Goal: Transaction & Acquisition: Purchase product/service

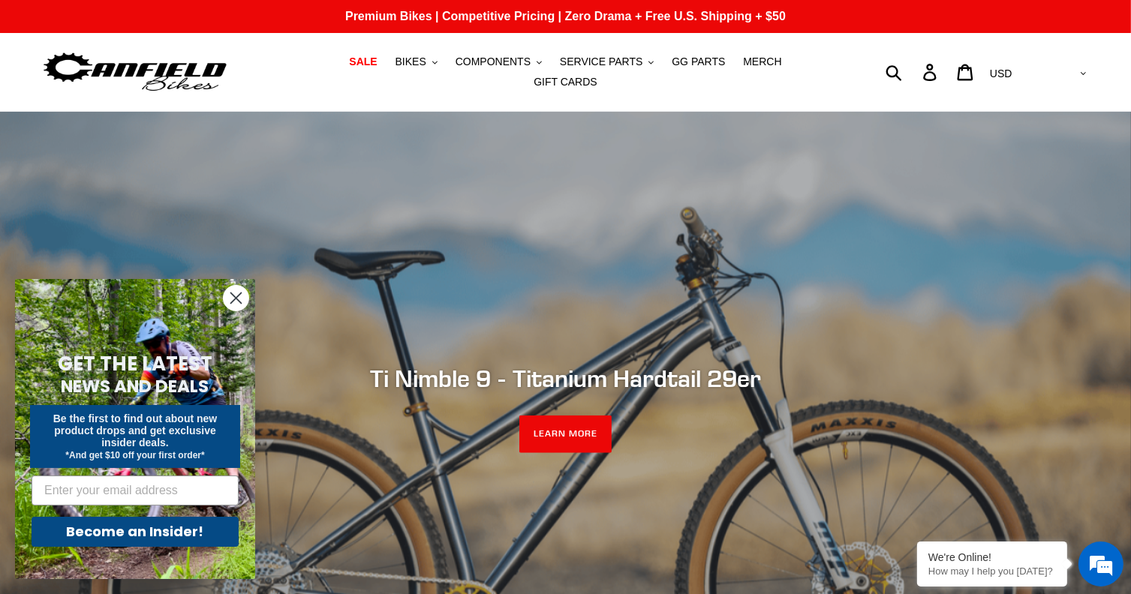
click at [238, 300] on icon "Close dialog" at bounding box center [236, 298] width 11 height 11
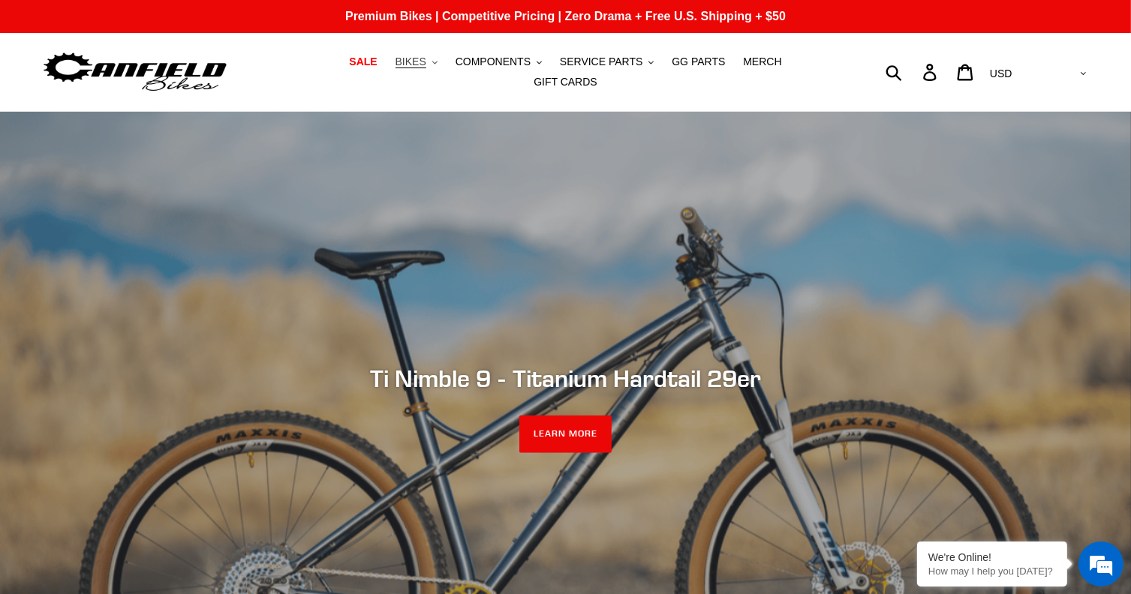
click at [396, 68] on span "BIKES" at bounding box center [410, 62] width 31 height 13
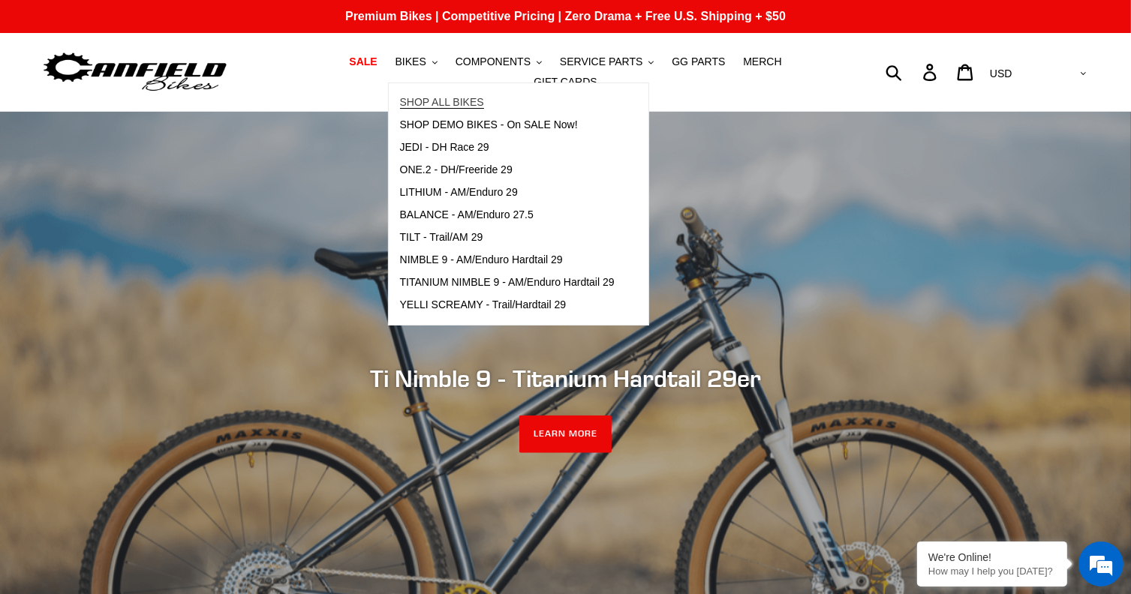
click at [413, 107] on span "SHOP ALL BIKES" at bounding box center [442, 102] width 84 height 13
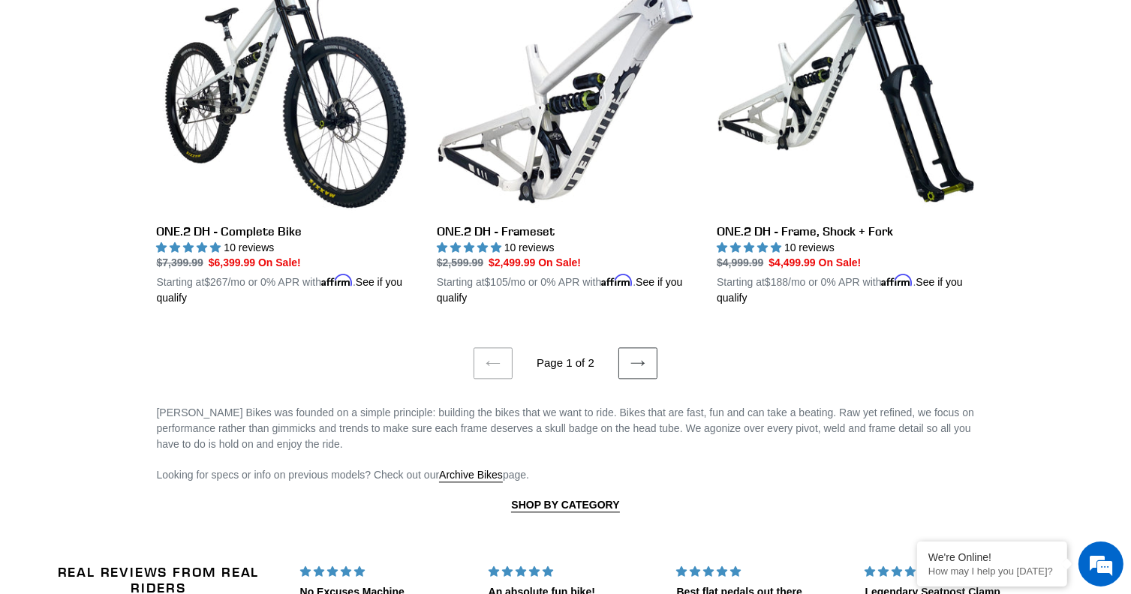
scroll to position [3152, 0]
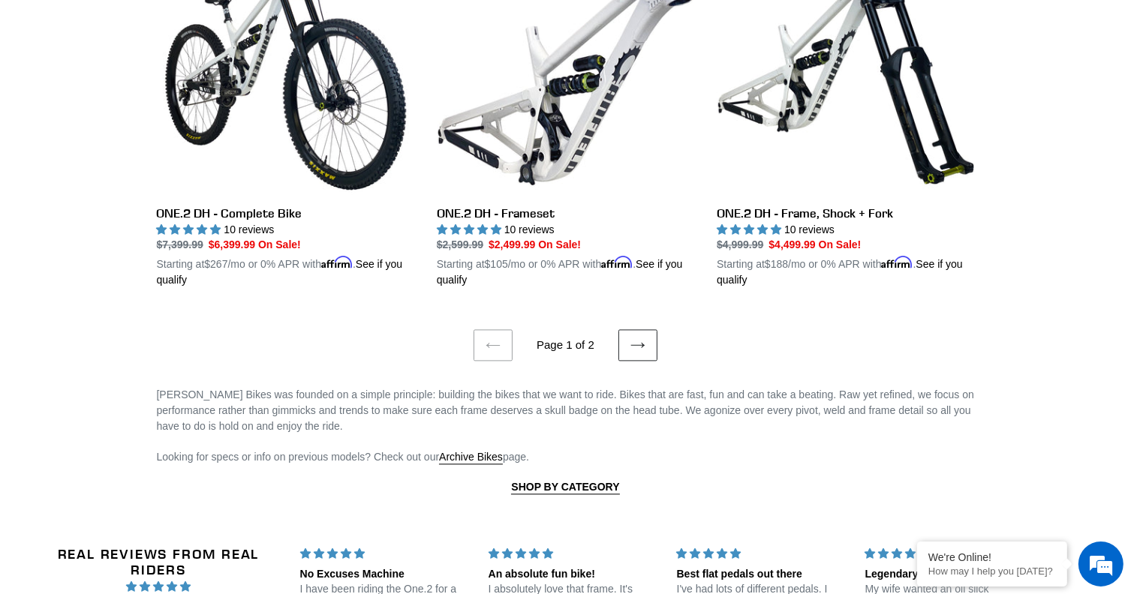
click at [630, 338] on icon at bounding box center [637, 345] width 15 height 15
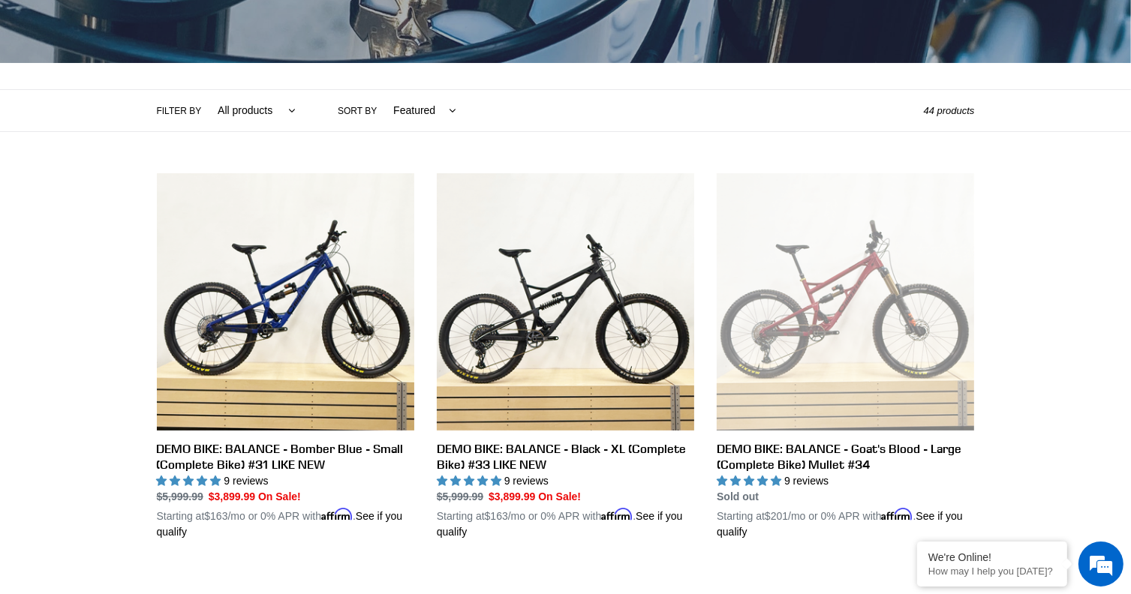
scroll to position [300, 0]
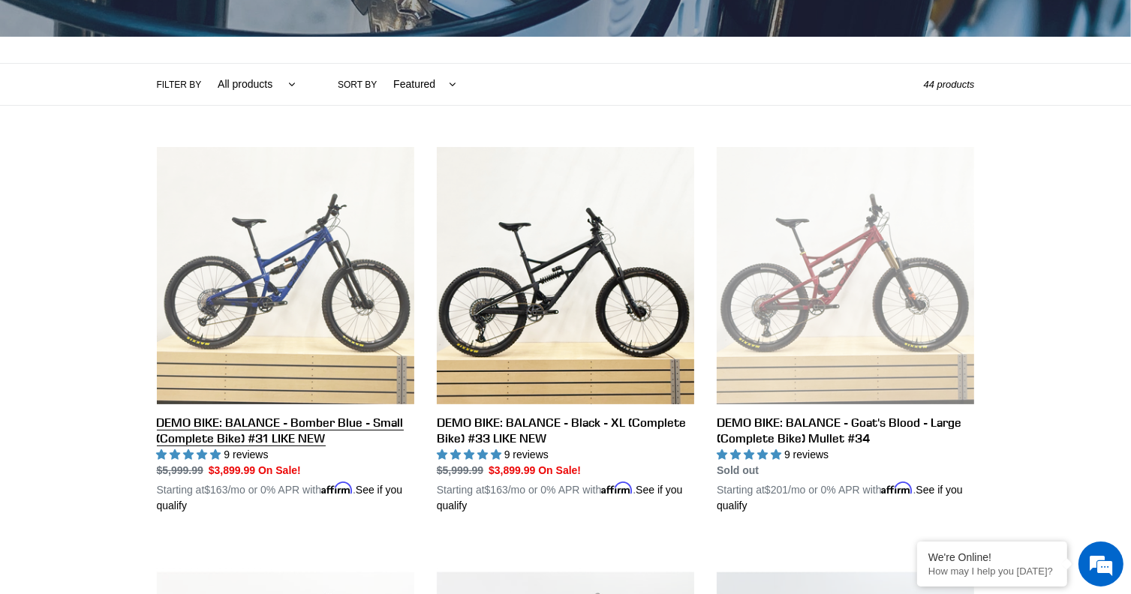
click at [254, 413] on link "DEMO BIKE: BALANCE - Bomber Blue - Small (Complete Bike) #31 LIKE NEW" at bounding box center [285, 330] width 257 height 367
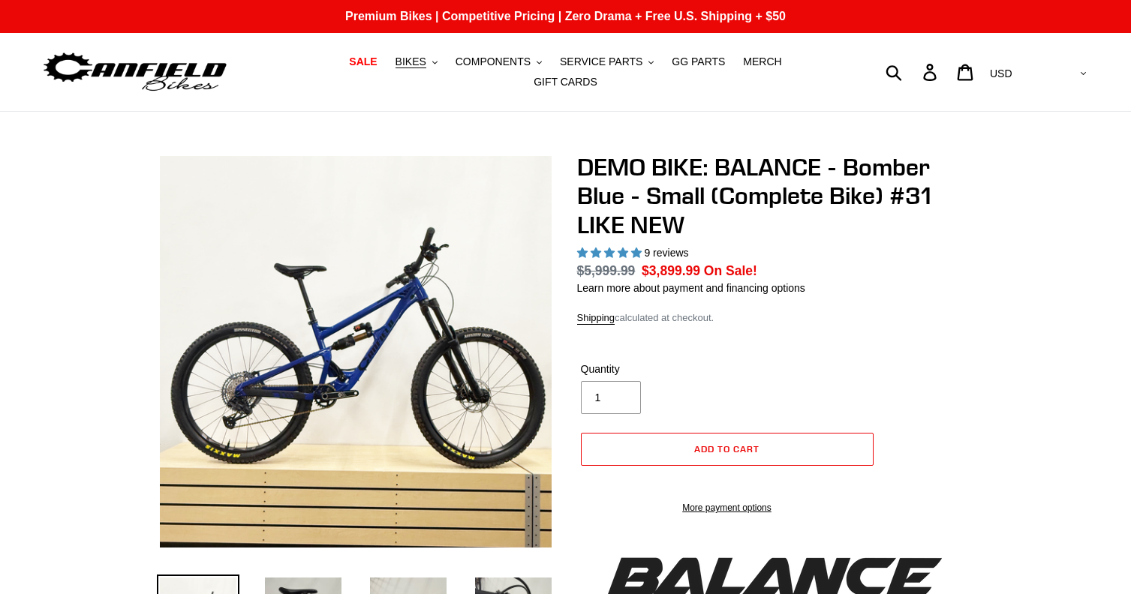
select select "highest-rating"
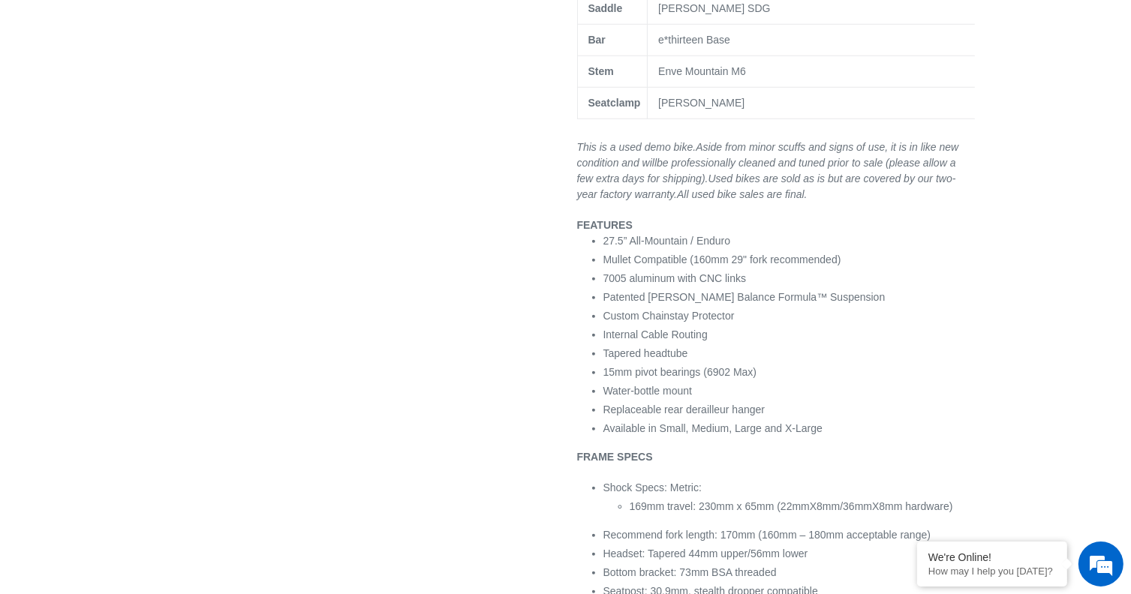
scroll to position [1276, 0]
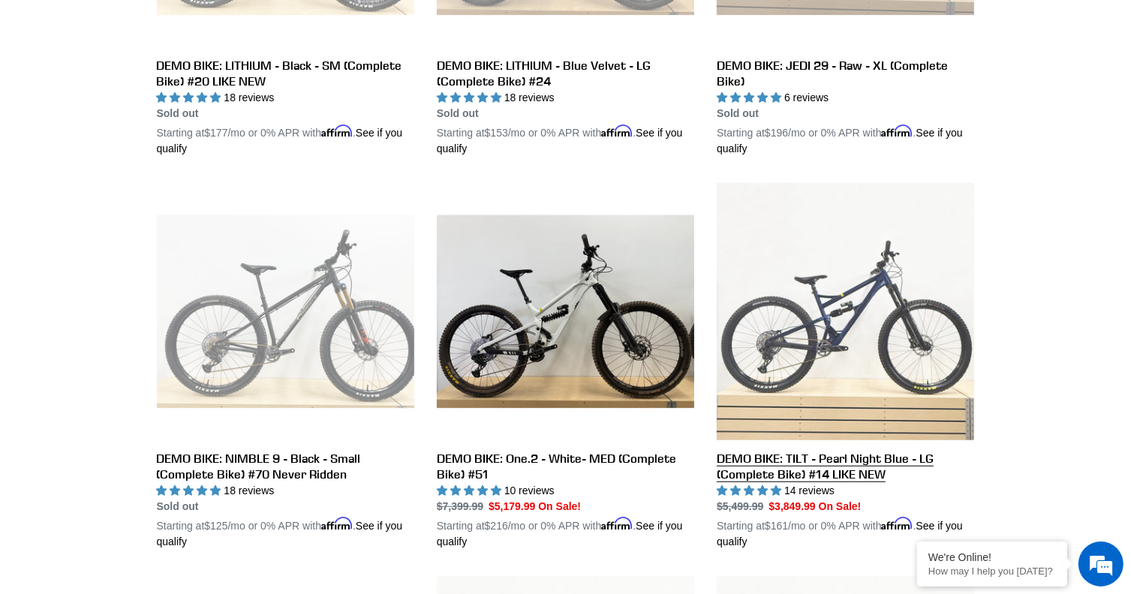
click at [750, 449] on link "DEMO BIKE: TILT - Pearl Night Blue - LG (Complete Bike) #14 LIKE NEW" at bounding box center [845, 366] width 257 height 367
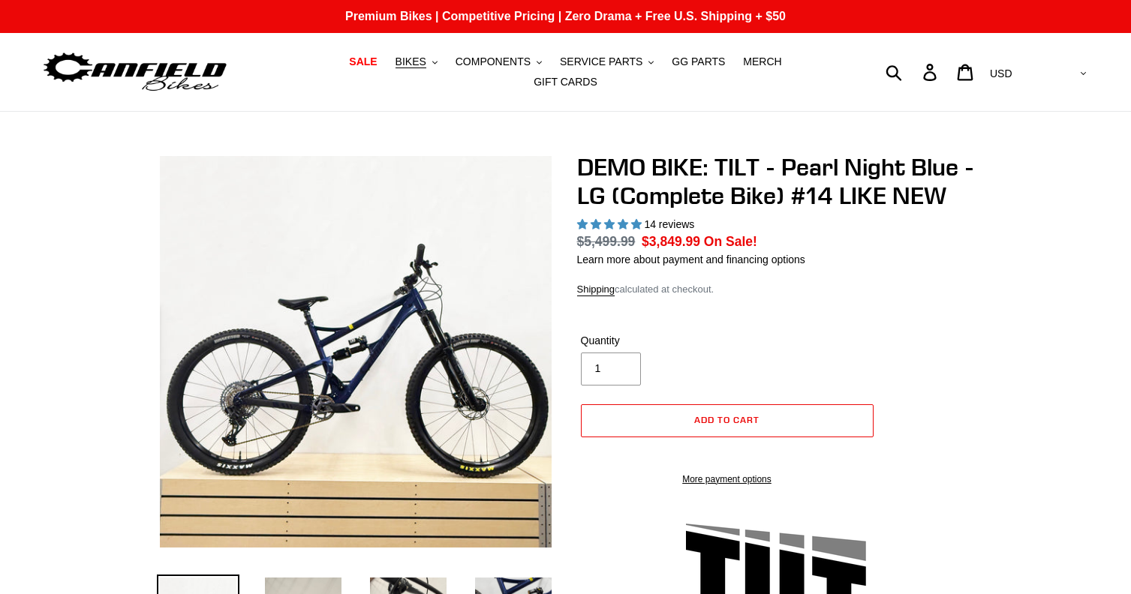
select select "highest-rating"
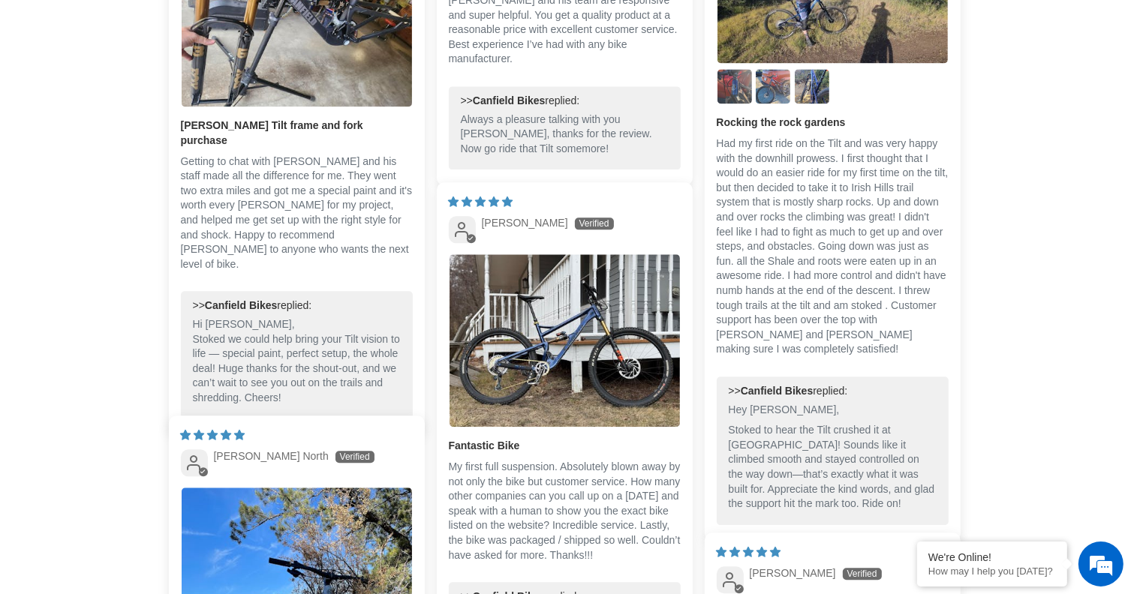
scroll to position [3452, 0]
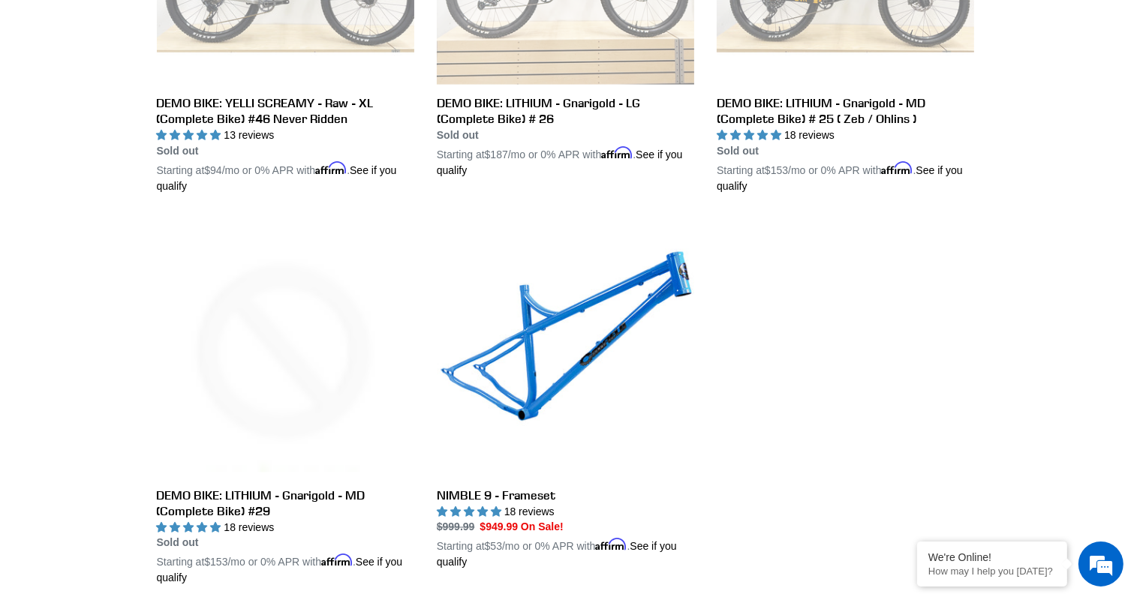
scroll to position [2736, 0]
